Goal: Transaction & Acquisition: Purchase product/service

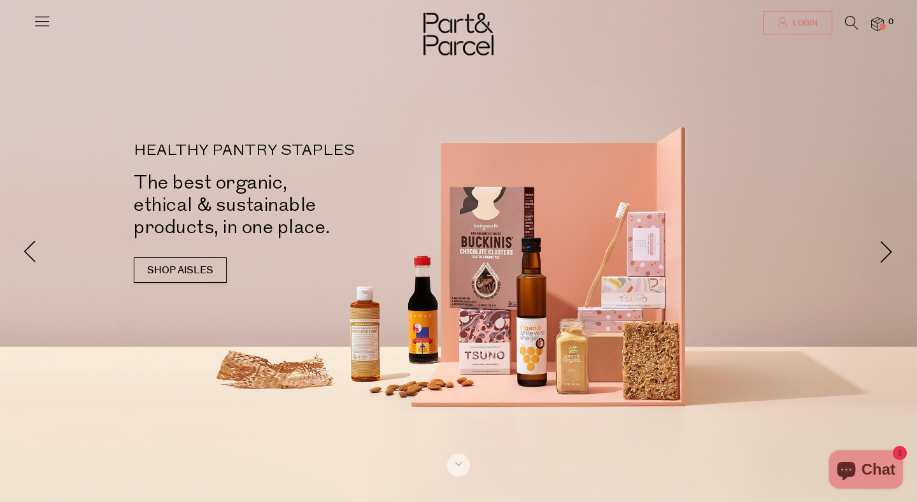
click at [804, 27] on span "Login" at bounding box center [803, 23] width 28 height 11
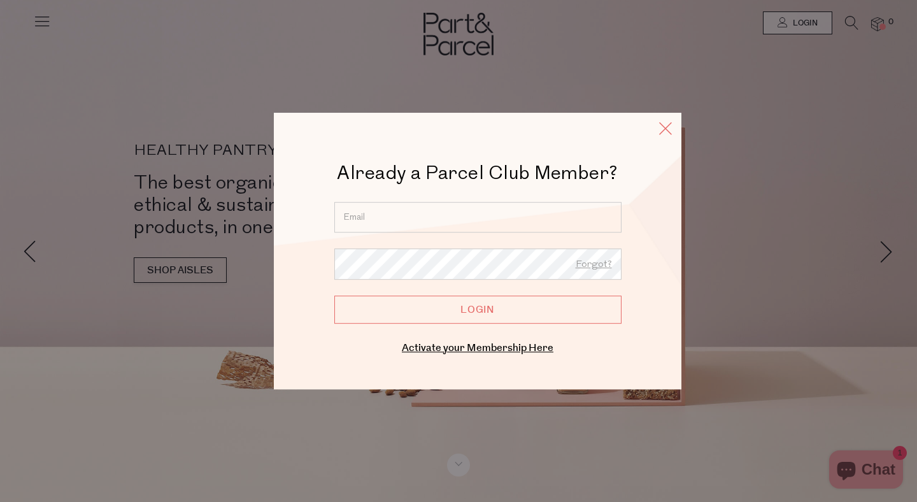
click at [667, 130] on icon at bounding box center [665, 128] width 19 height 18
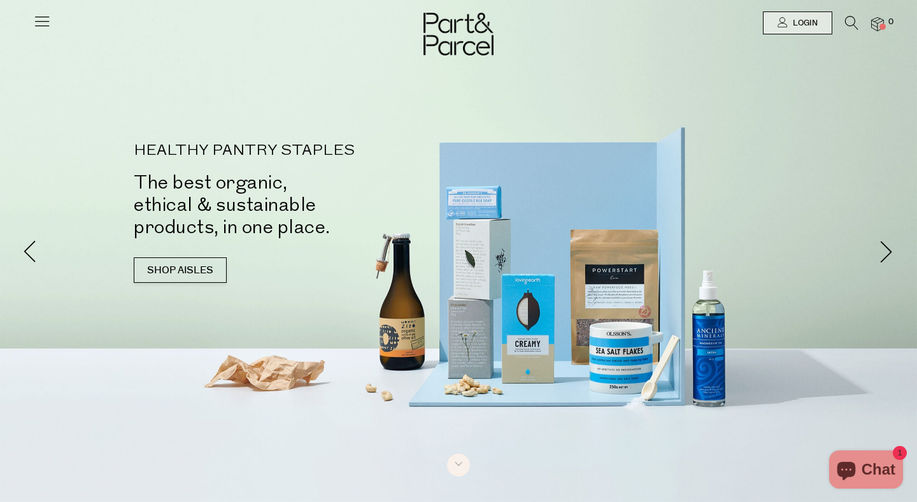
click at [852, 20] on icon at bounding box center [851, 23] width 13 height 14
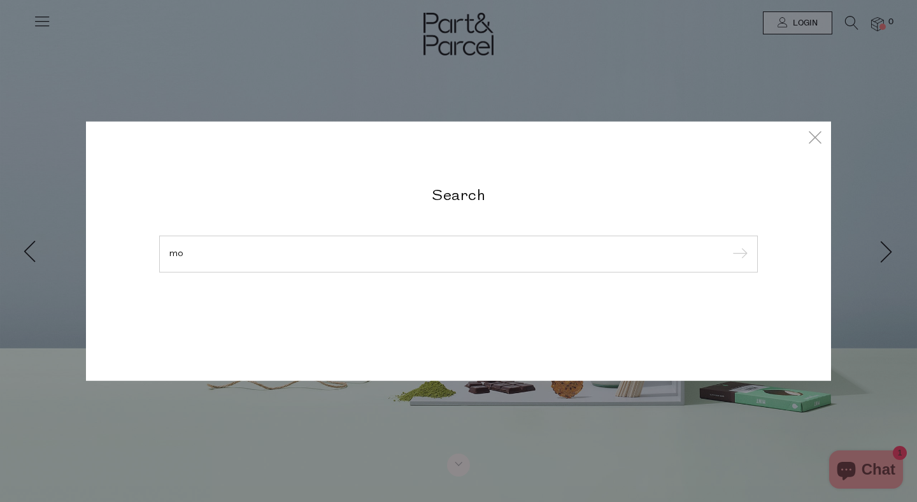
type input "m"
type input "salmon"
click at [728, 245] on input "submit" at bounding box center [737, 254] width 19 height 19
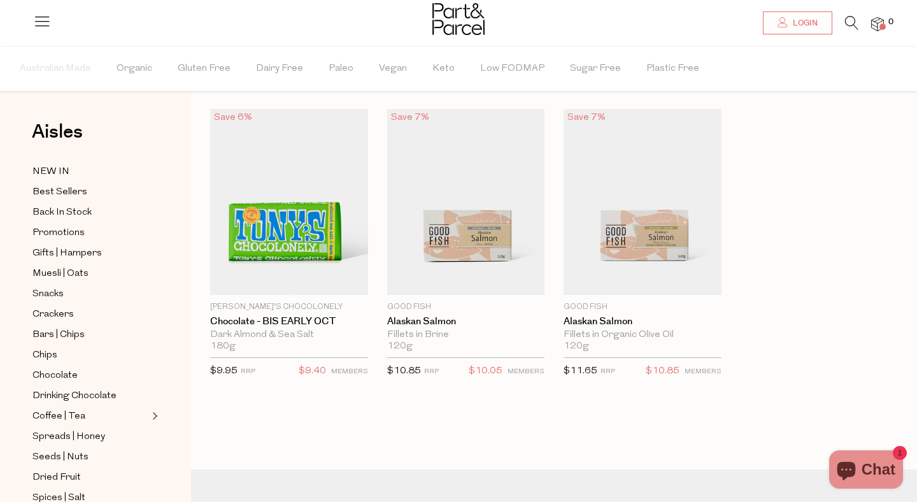
scroll to position [70, 0]
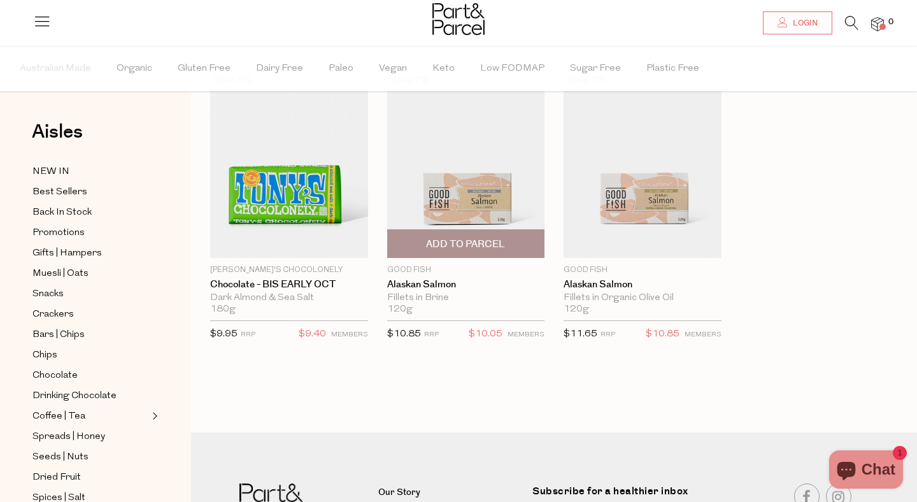
click at [501, 174] on img at bounding box center [466, 165] width 158 height 186
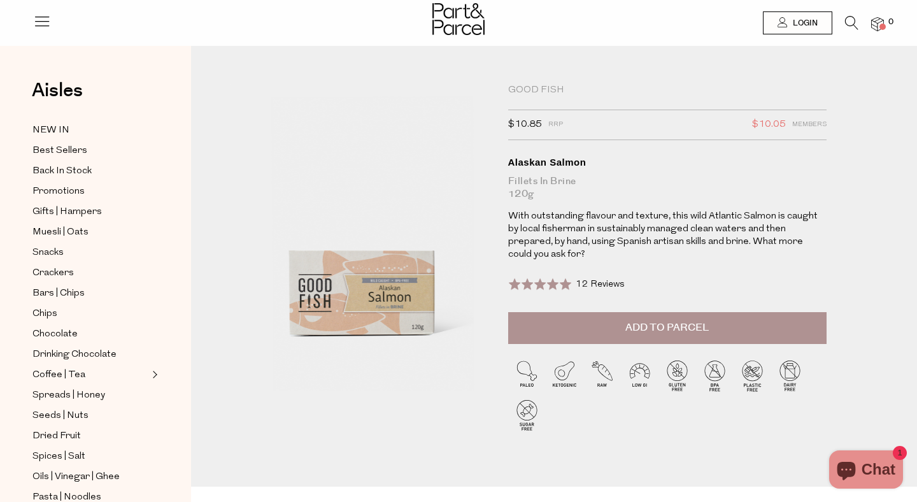
click at [593, 312] on button "Add to Parcel" at bounding box center [667, 328] width 318 height 32
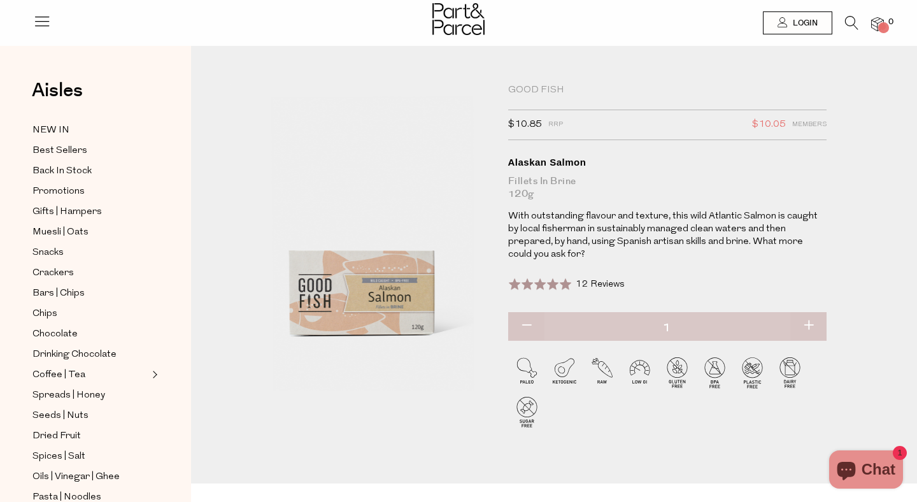
click at [816, 313] on button "button" at bounding box center [808, 326] width 36 height 28
click at [814, 312] on button "button" at bounding box center [808, 326] width 36 height 28
type input "3"
type input "2"
click at [812, 312] on button "button" at bounding box center [808, 326] width 36 height 28
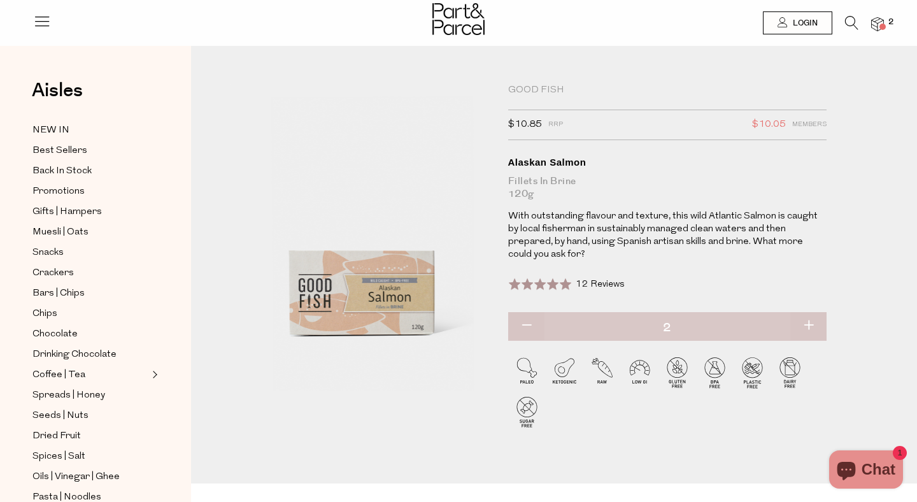
type input "3"
click at [807, 314] on button "button" at bounding box center [808, 326] width 36 height 28
type input "4"
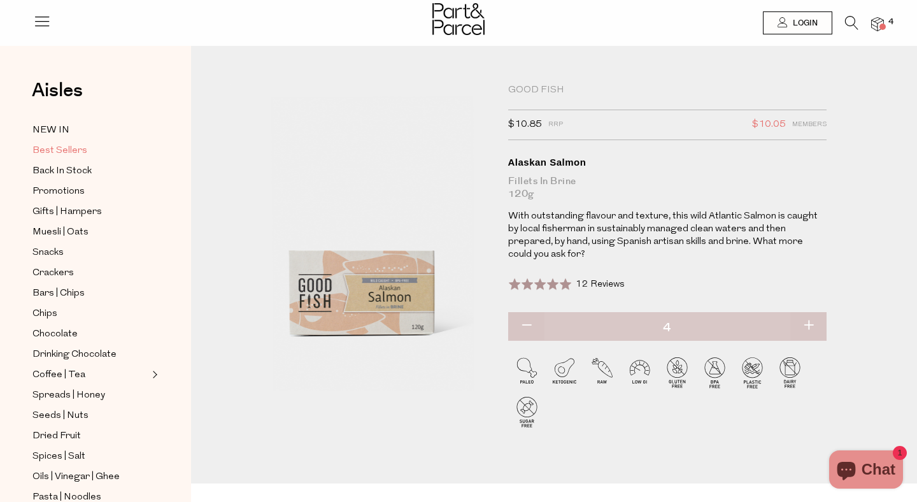
click at [55, 152] on span "Best Sellers" at bounding box center [59, 150] width 55 height 15
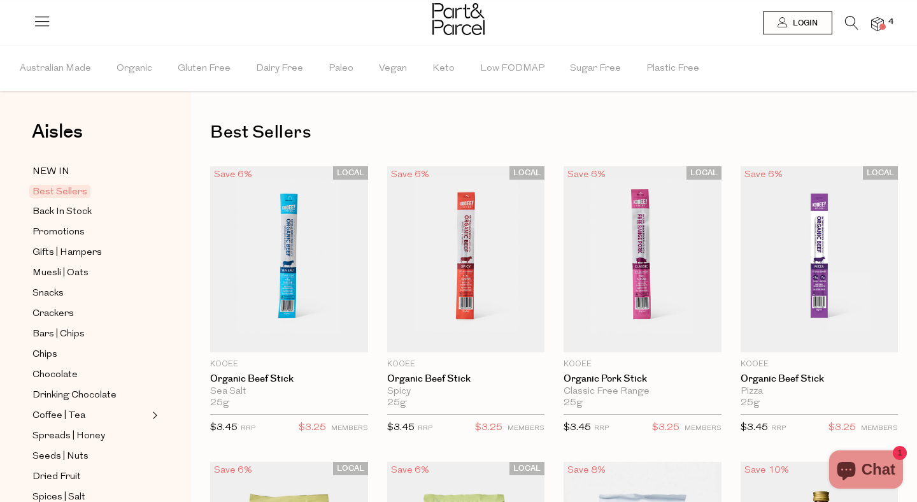
type input "4"
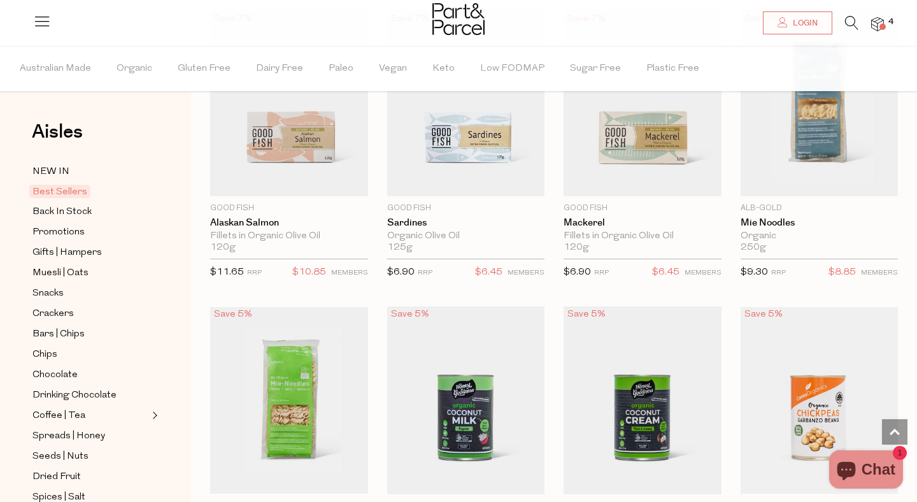
scroll to position [1256, 0]
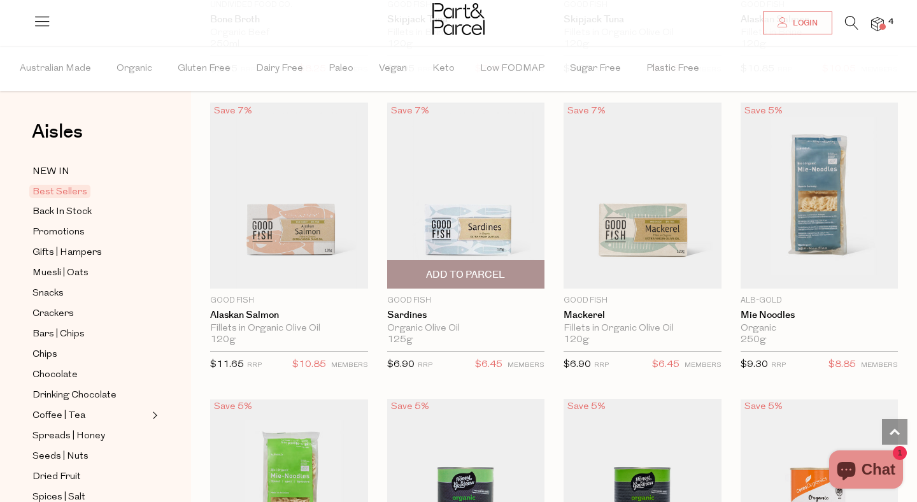
click at [451, 266] on span "Add To Parcel" at bounding box center [466, 273] width 150 height 27
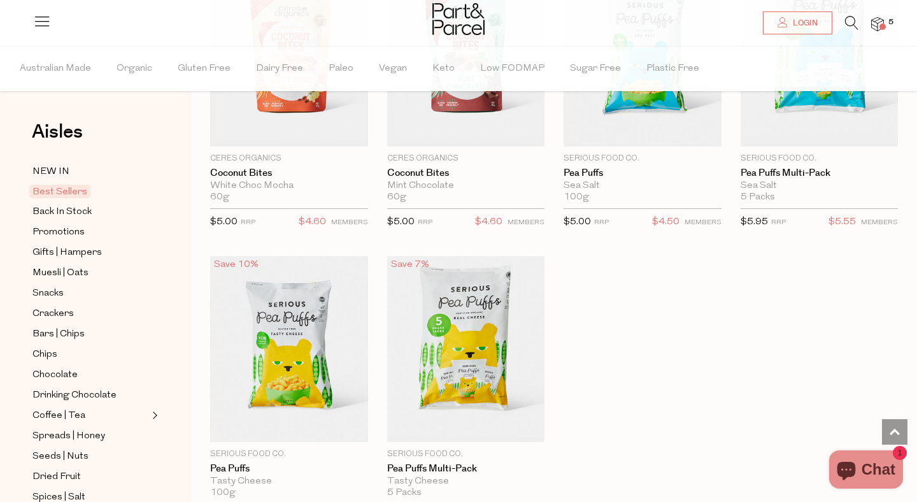
scroll to position [2762, 0]
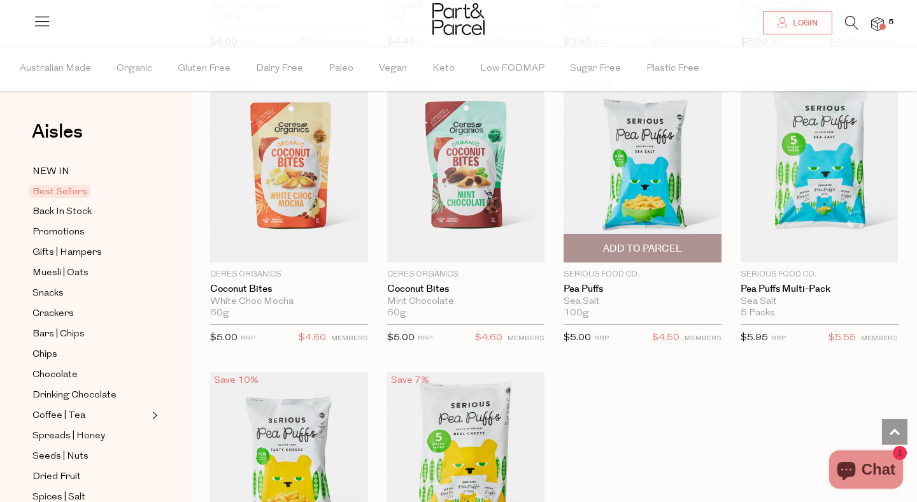
click at [625, 247] on span "Add To Parcel" at bounding box center [642, 248] width 79 height 13
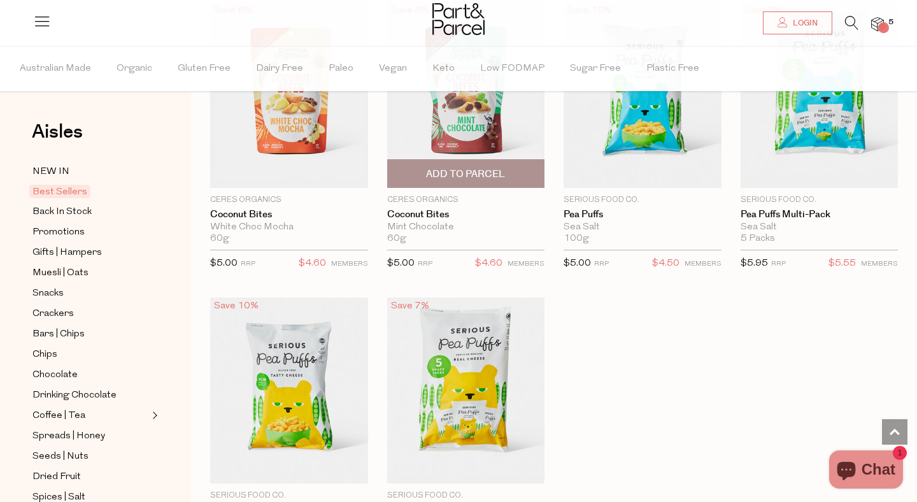
scroll to position [2988, 0]
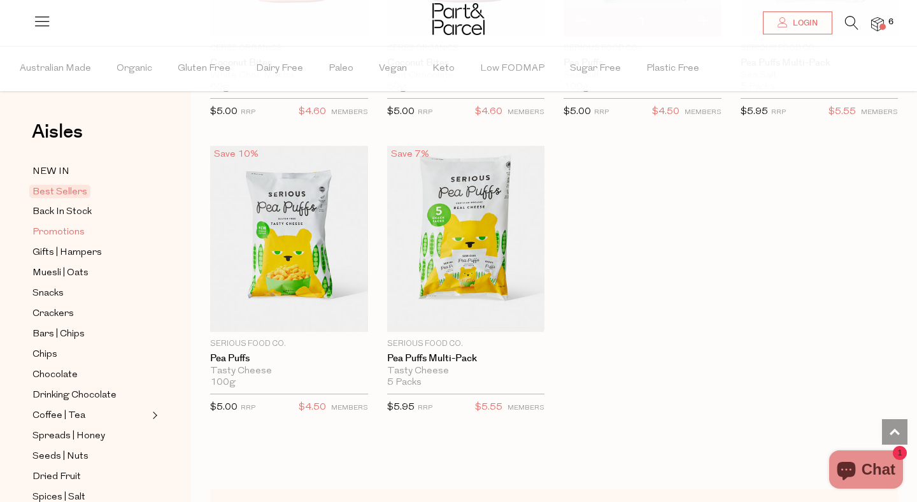
click at [55, 232] on span "Promotions" at bounding box center [58, 232] width 52 height 15
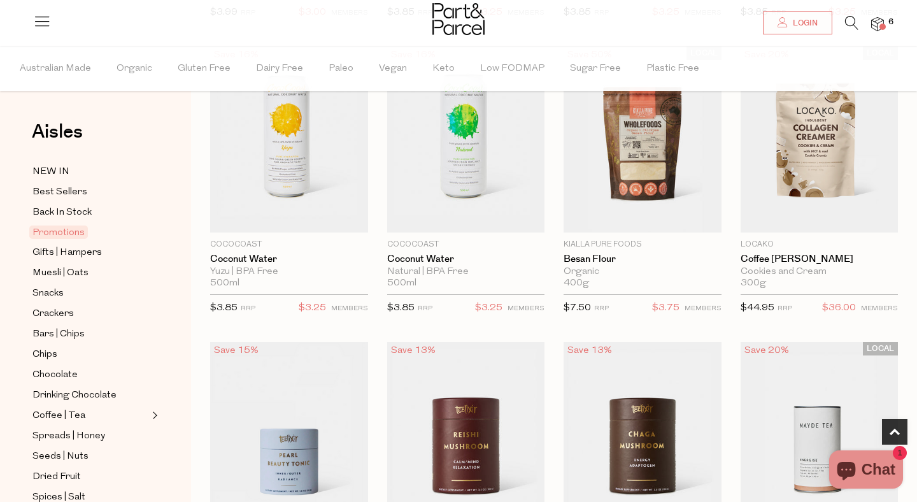
scroll to position [711, 0]
click at [802, 139] on img at bounding box center [819, 139] width 158 height 186
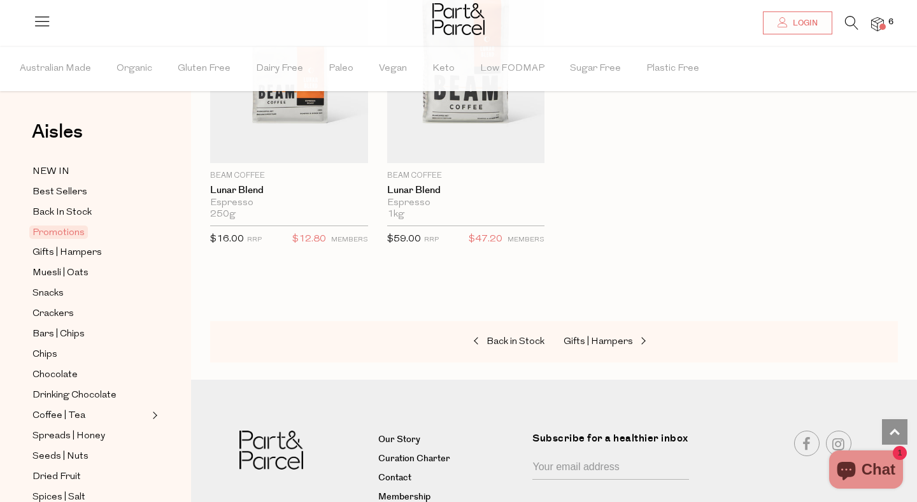
scroll to position [1744, 0]
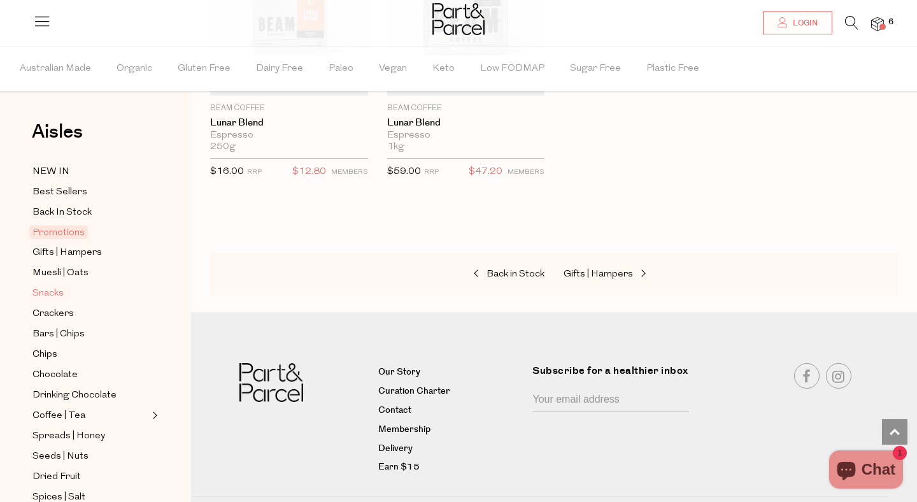
click at [55, 288] on span "Snacks" at bounding box center [47, 293] width 31 height 15
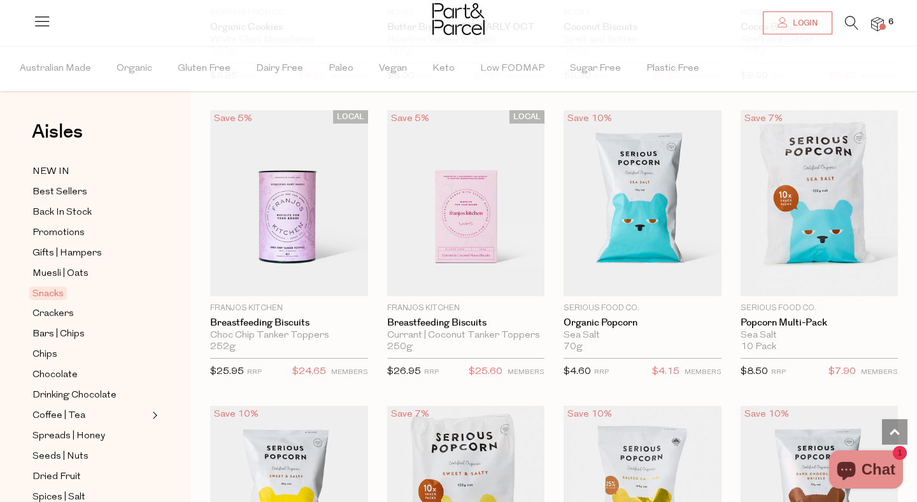
scroll to position [3459, 0]
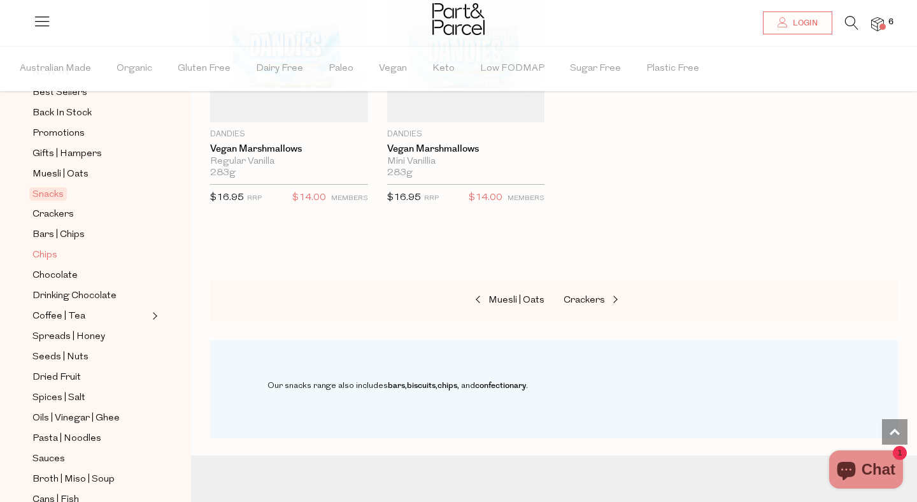
scroll to position [229, 0]
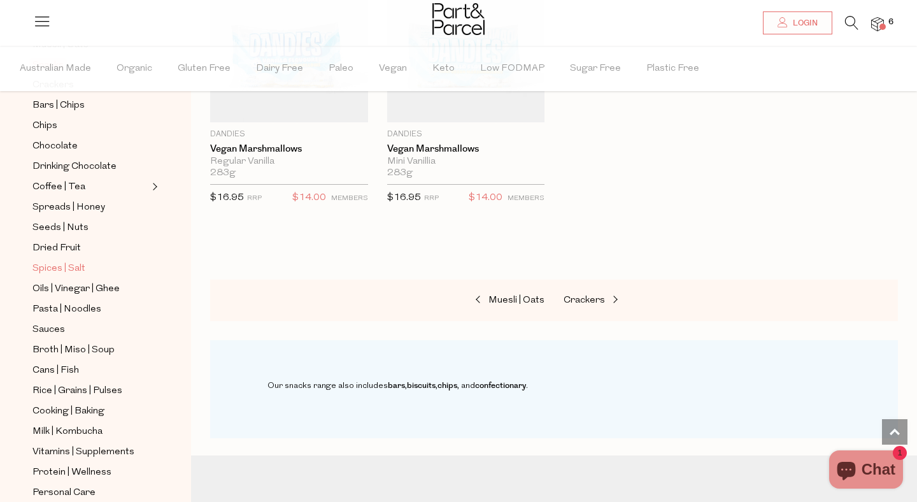
click at [73, 267] on span "Spices | Salt" at bounding box center [58, 268] width 53 height 15
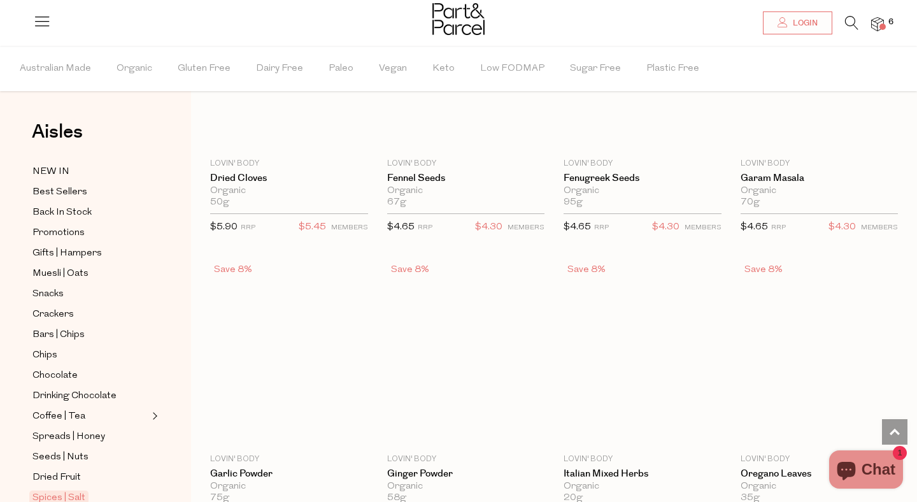
scroll to position [3213, 0]
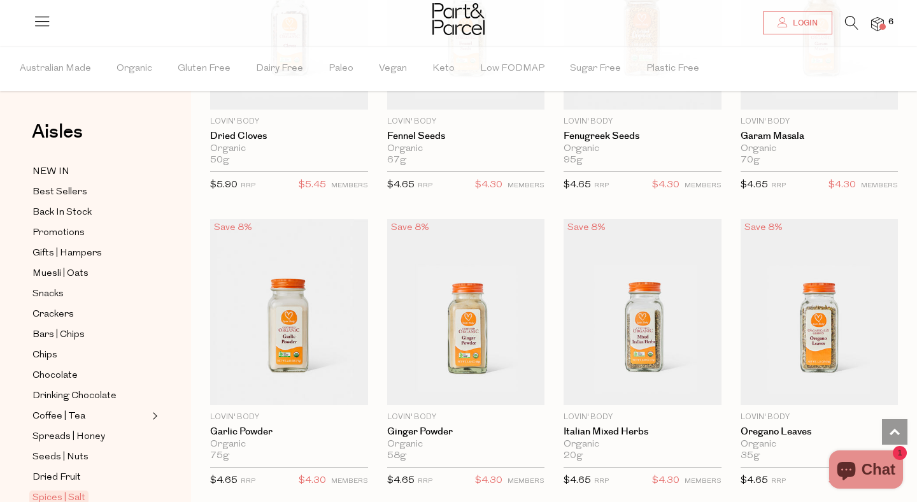
click at [851, 21] on icon at bounding box center [851, 23] width 13 height 14
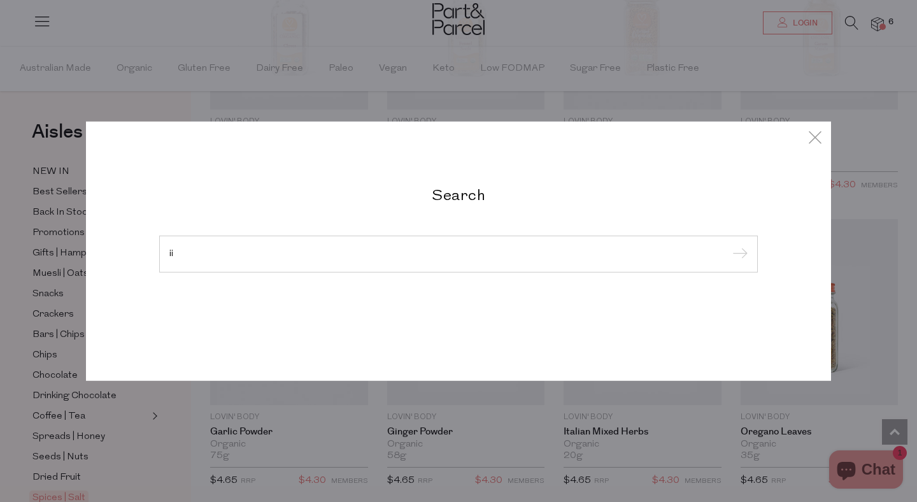
type input "i"
type input "shiitake"
click at [728, 245] on input "submit" at bounding box center [737, 254] width 19 height 19
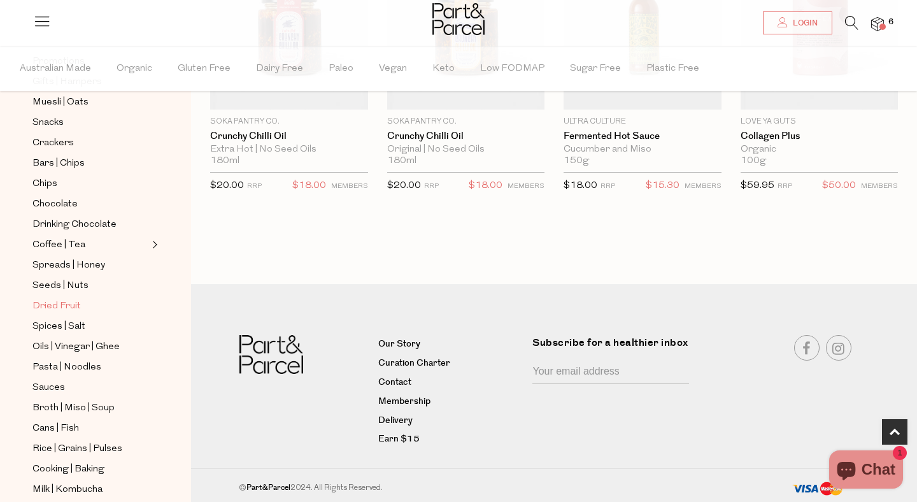
scroll to position [271, 0]
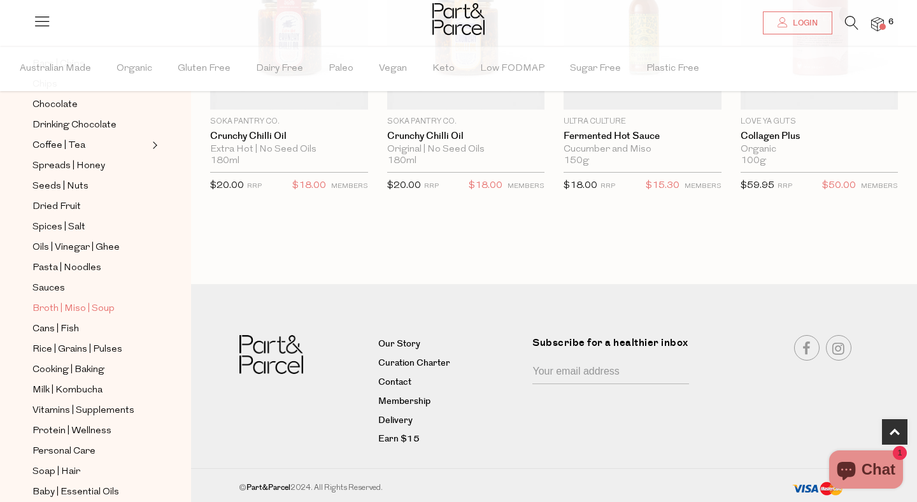
click at [123, 304] on link "Broth | Miso | Soup" at bounding box center [90, 308] width 116 height 16
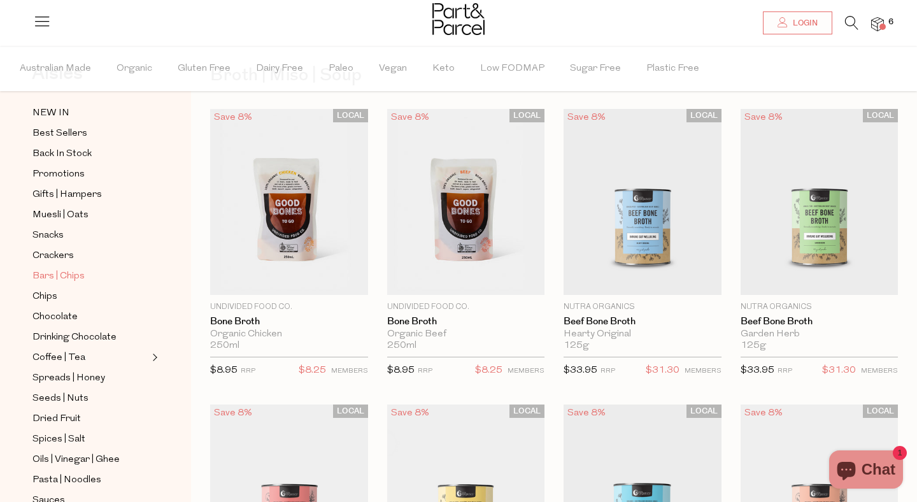
scroll to position [153, 0]
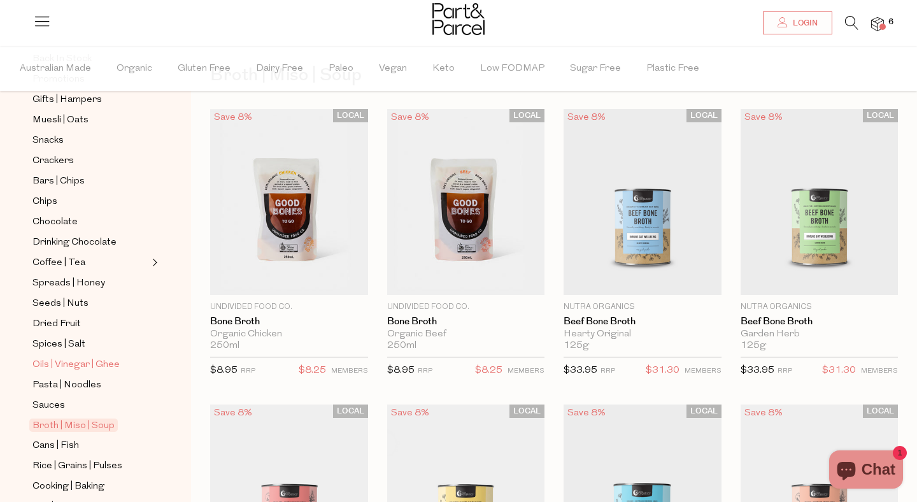
click at [90, 360] on span "Oils | Vinegar | Ghee" at bounding box center [75, 364] width 87 height 15
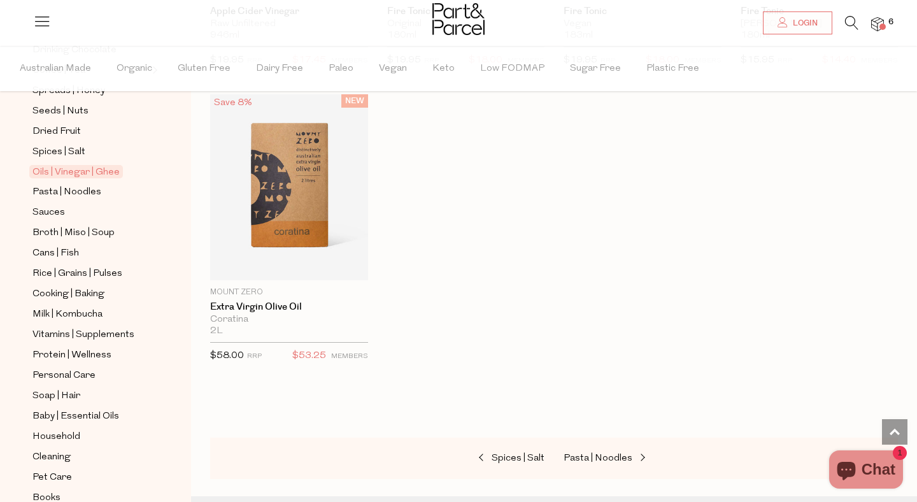
scroll to position [335, 0]
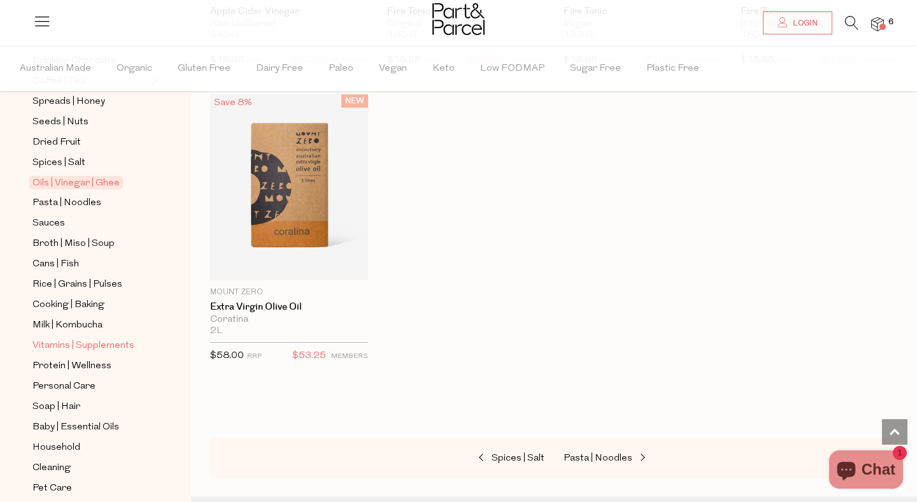
click at [127, 348] on span "Vitamins | Supplements" at bounding box center [83, 345] width 102 height 15
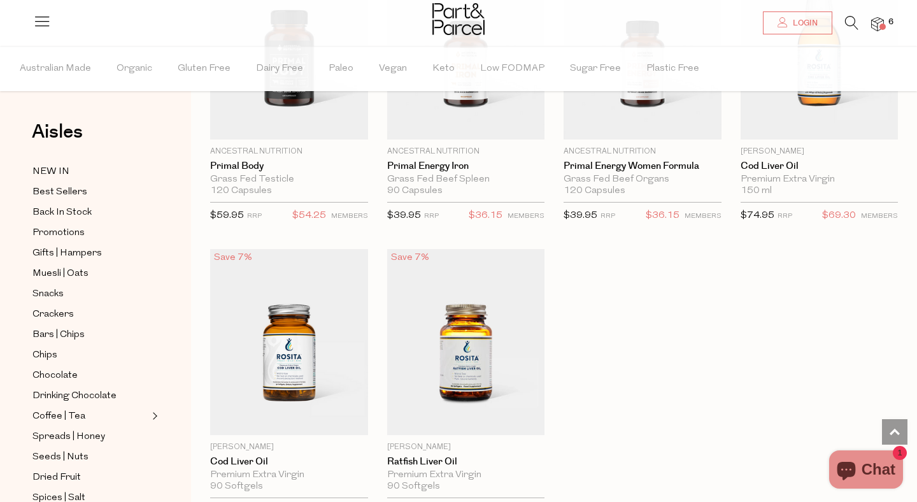
scroll to position [3510, 0]
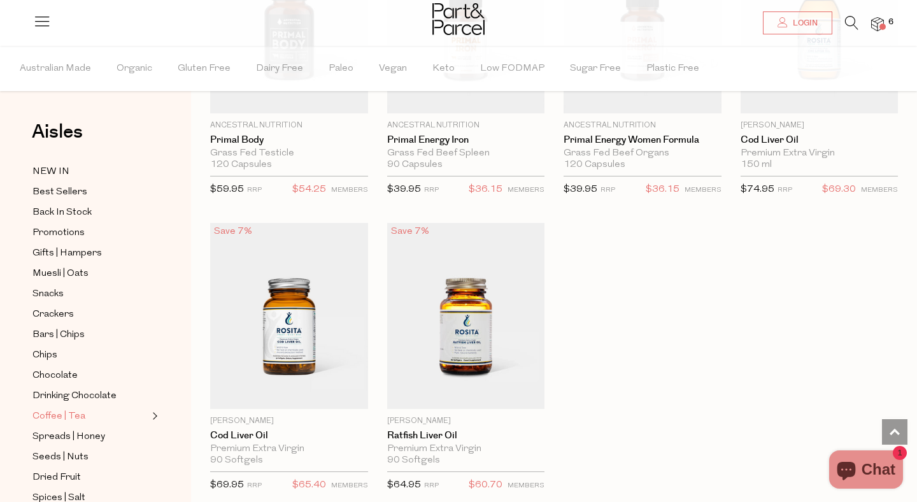
click at [100, 414] on link "Coffee | Tea" at bounding box center [90, 416] width 116 height 16
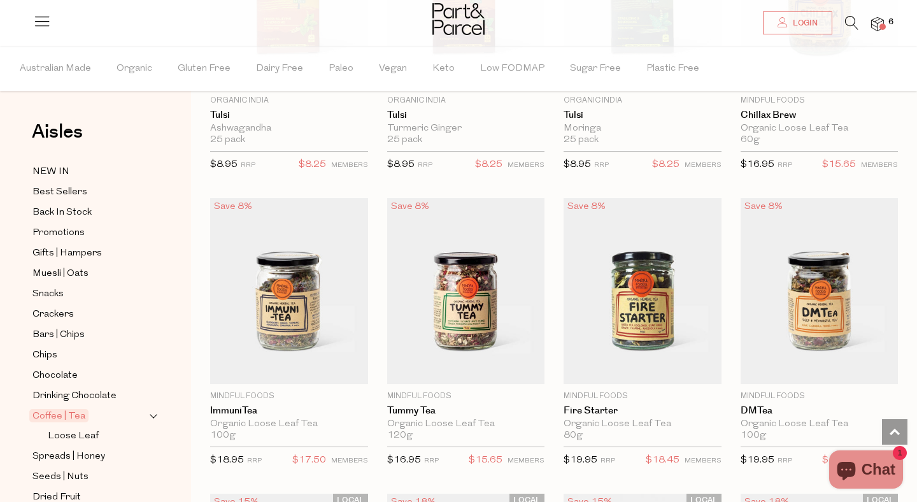
scroll to position [2727, 0]
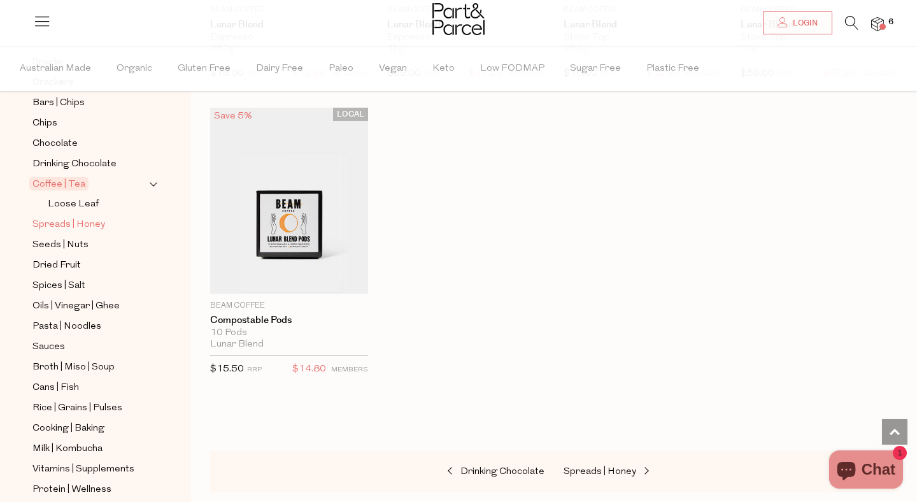
scroll to position [246, 0]
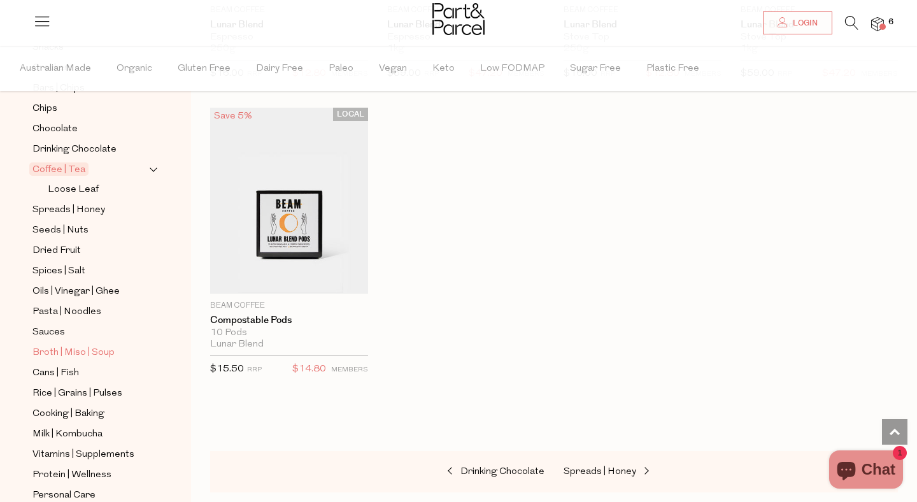
click at [110, 348] on span "Broth | Miso | Soup" at bounding box center [73, 352] width 82 height 15
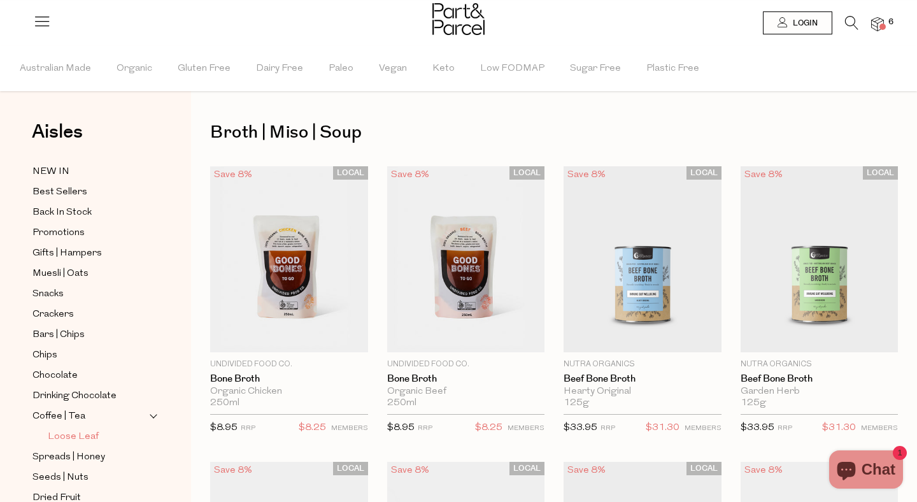
click at [80, 431] on span "Loose Leaf" at bounding box center [73, 436] width 51 height 15
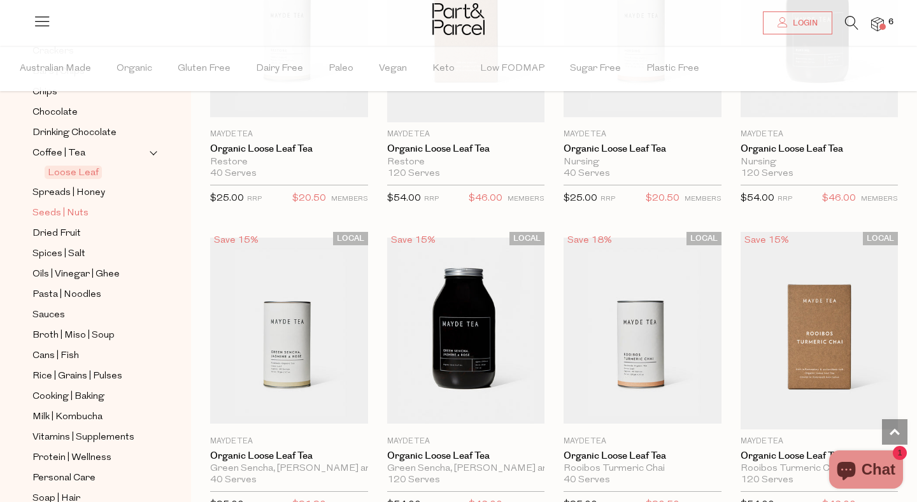
scroll to position [267, 0]
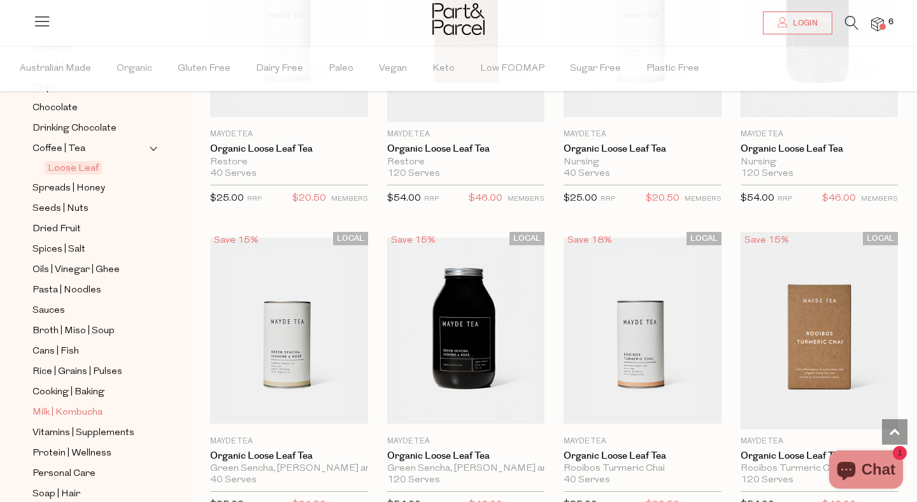
click at [78, 414] on span "Milk | Kombucha" at bounding box center [67, 412] width 70 height 15
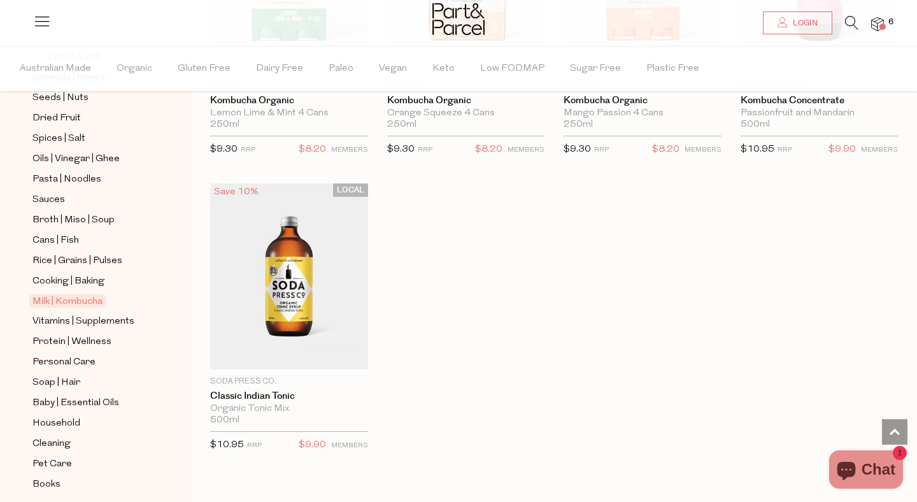
scroll to position [425, 0]
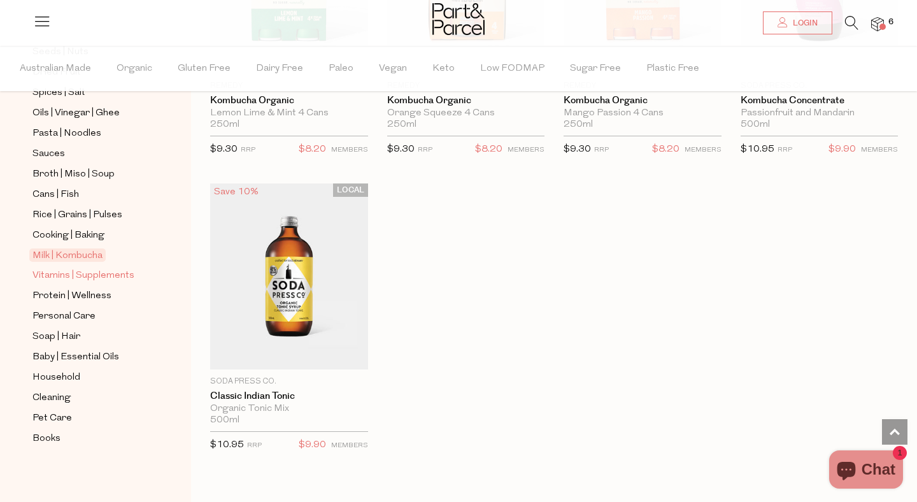
click at [109, 276] on span "Vitamins | Supplements" at bounding box center [83, 275] width 102 height 15
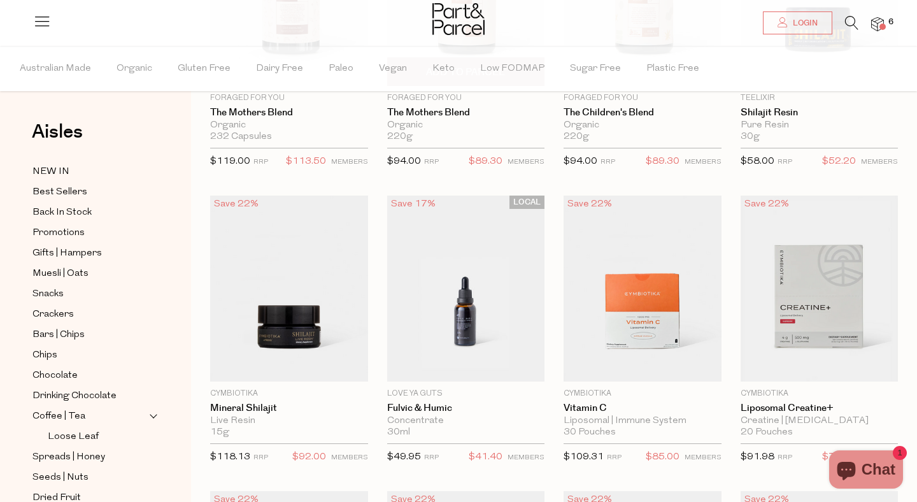
scroll to position [358, 0]
